Goal: Information Seeking & Learning: Learn about a topic

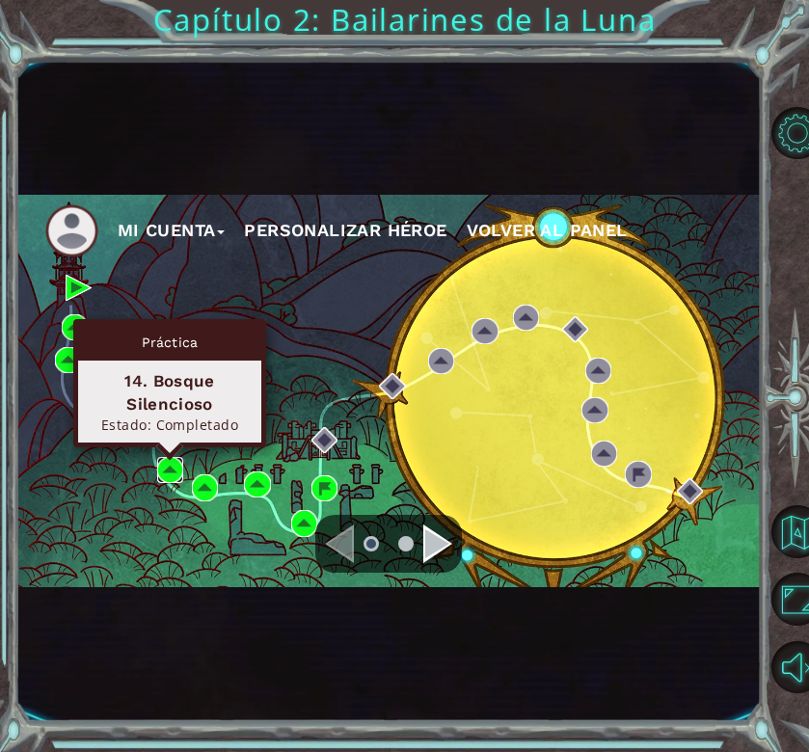
click at [169, 468] on img at bounding box center [170, 470] width 26 height 26
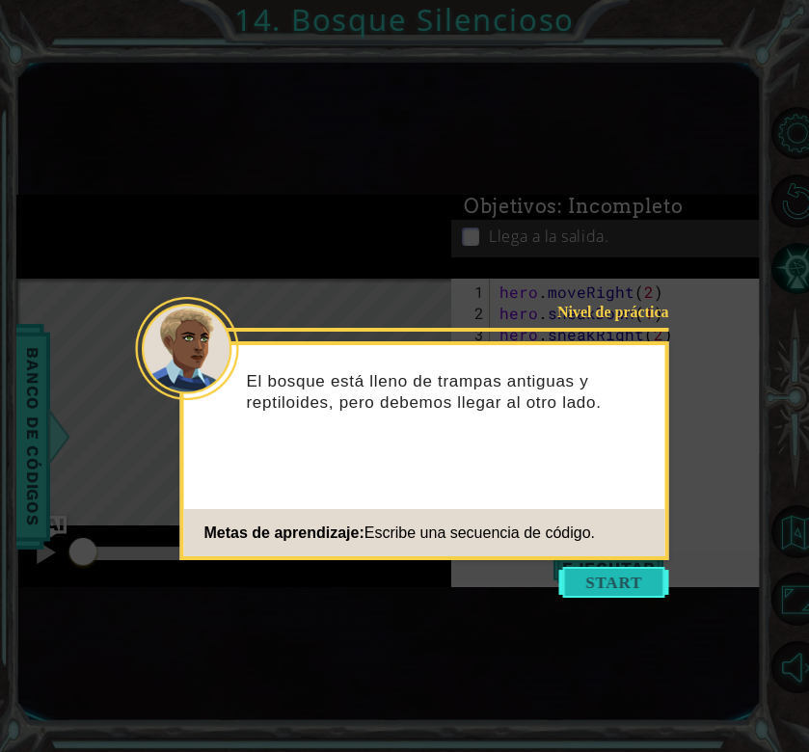
click at [640, 576] on button "Start" at bounding box center [614, 582] width 110 height 31
